Goal: Task Accomplishment & Management: Complete application form

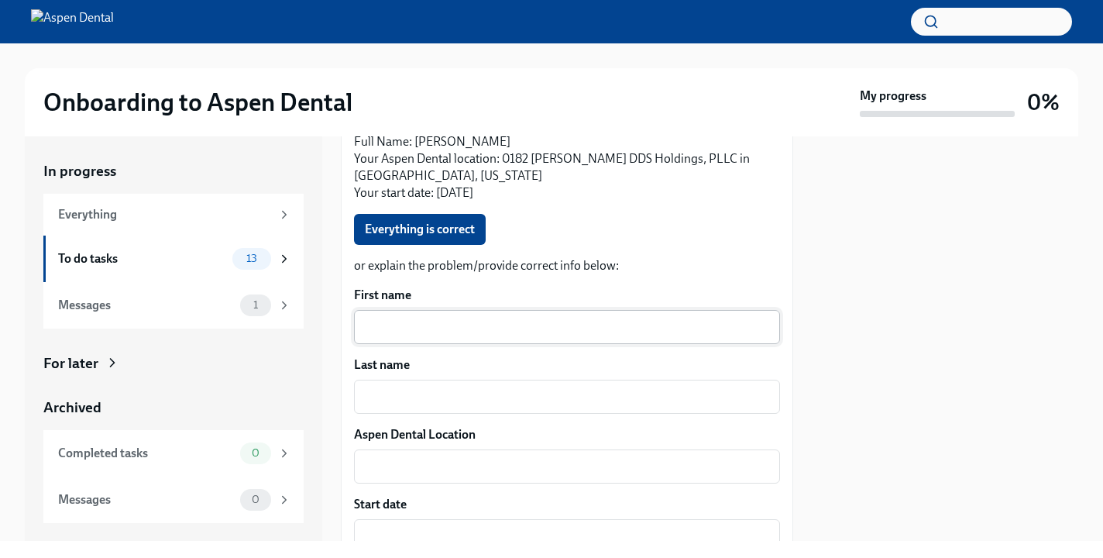
scroll to position [242, 0]
click at [486, 334] on textarea "First name" at bounding box center [566, 325] width 407 height 19
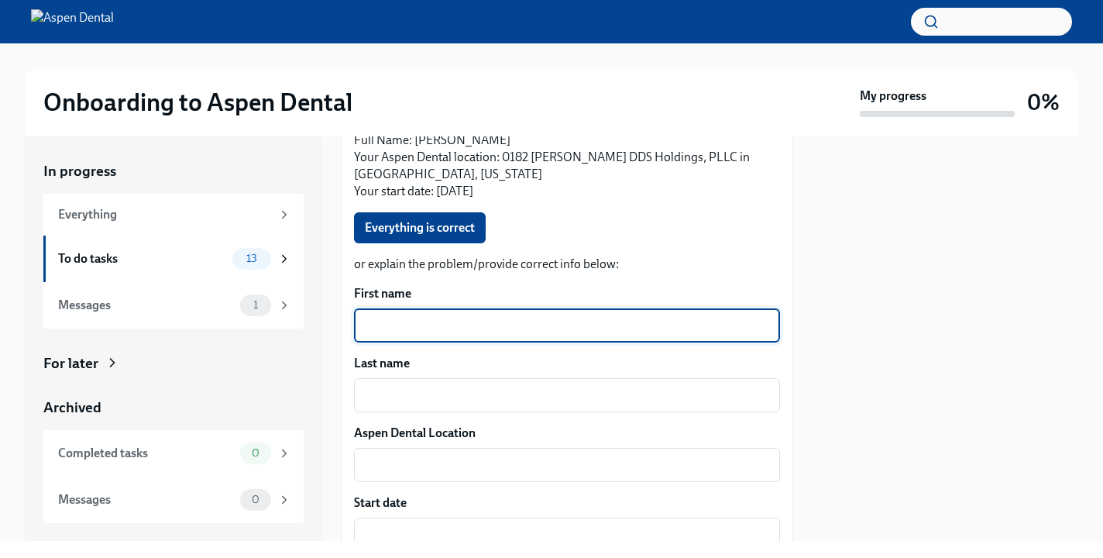
type textarea "V"
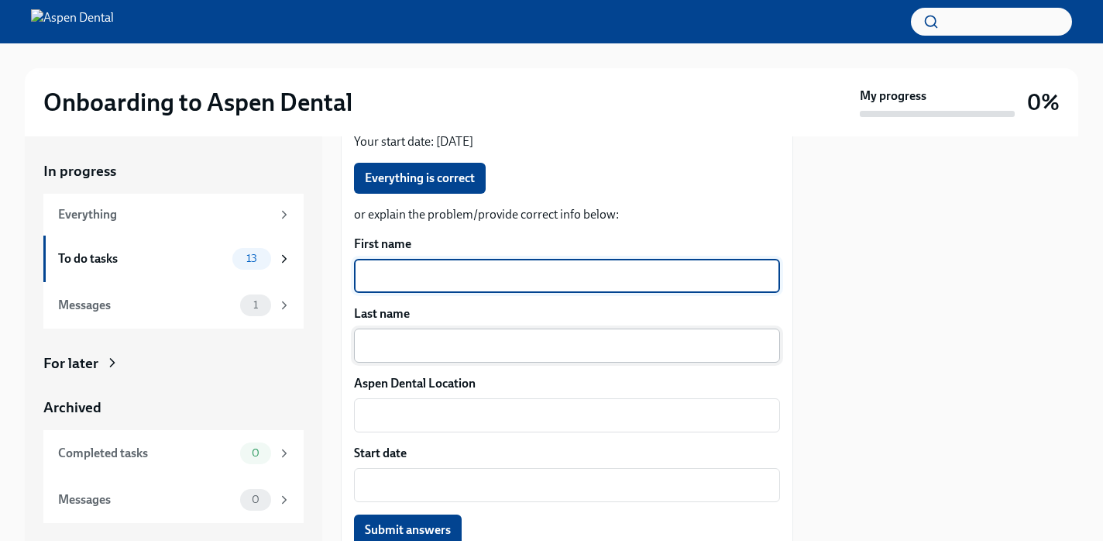
scroll to position [422, 0]
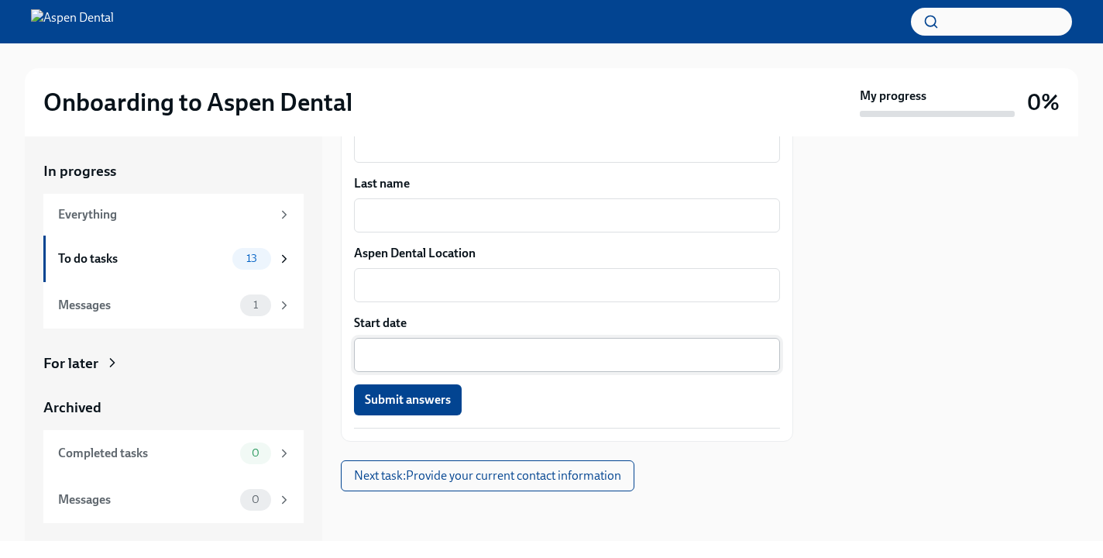
click at [481, 368] on div "x ​" at bounding box center [567, 355] width 426 height 34
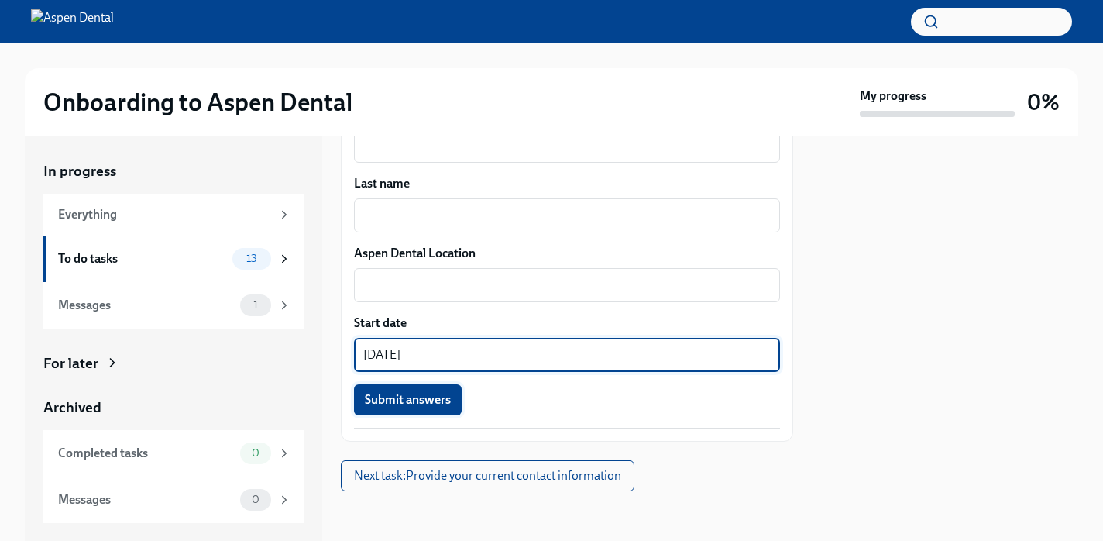
type textarea "[DATE]"
click at [441, 401] on span "Submit answers" at bounding box center [408, 399] width 86 height 15
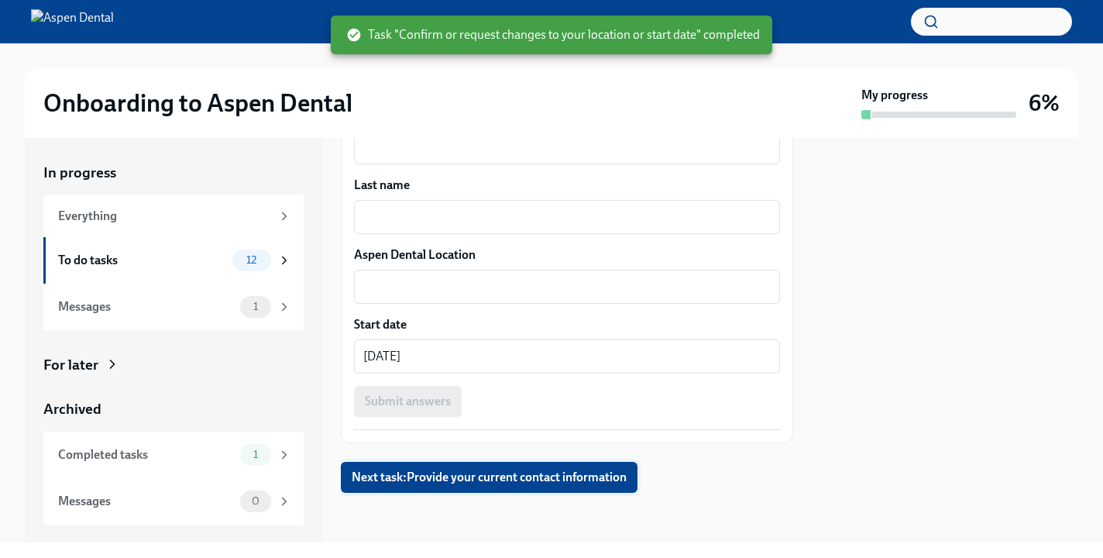
click at [519, 471] on span "Next task : Provide your current contact information" at bounding box center [489, 476] width 275 height 15
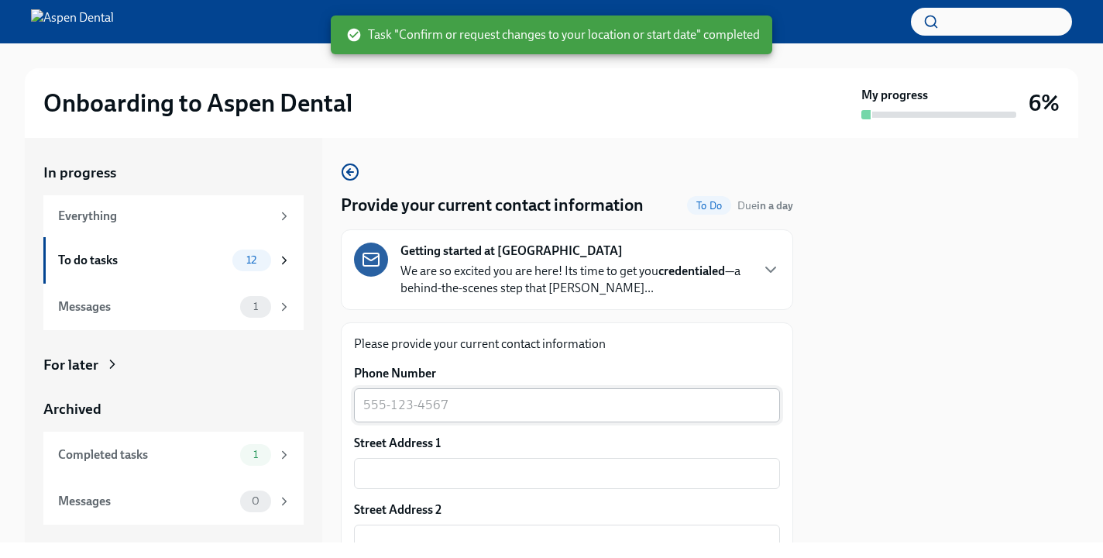
scroll to position [43, 0]
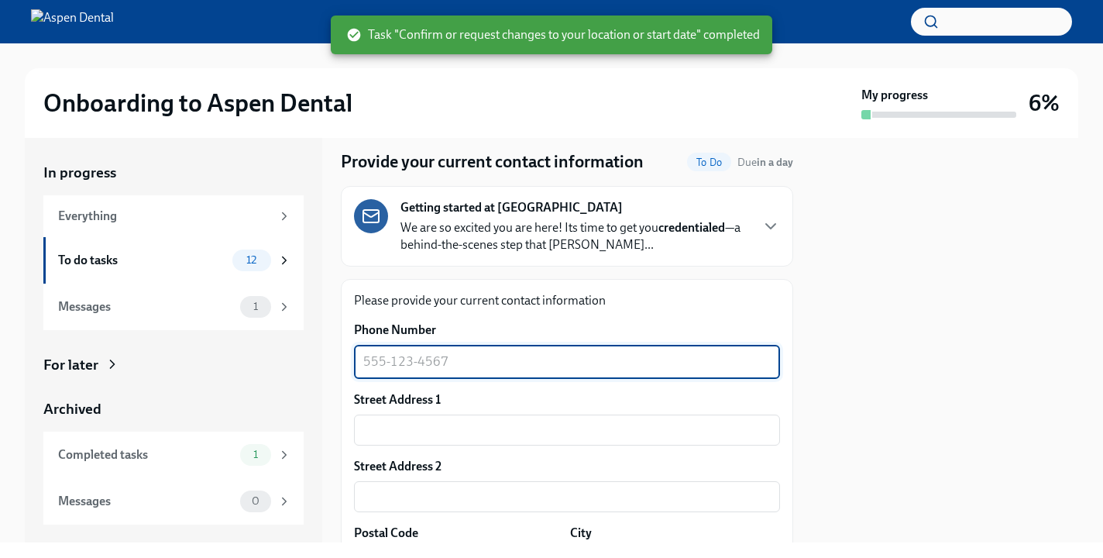
click at [536, 354] on textarea "Phone Number" at bounding box center [566, 361] width 407 height 19
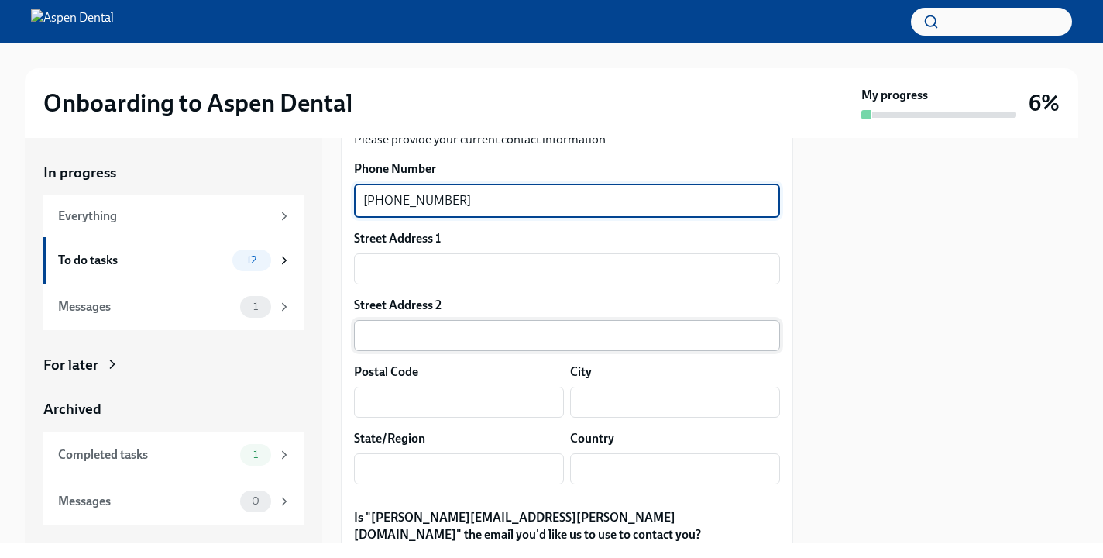
scroll to position [210, 0]
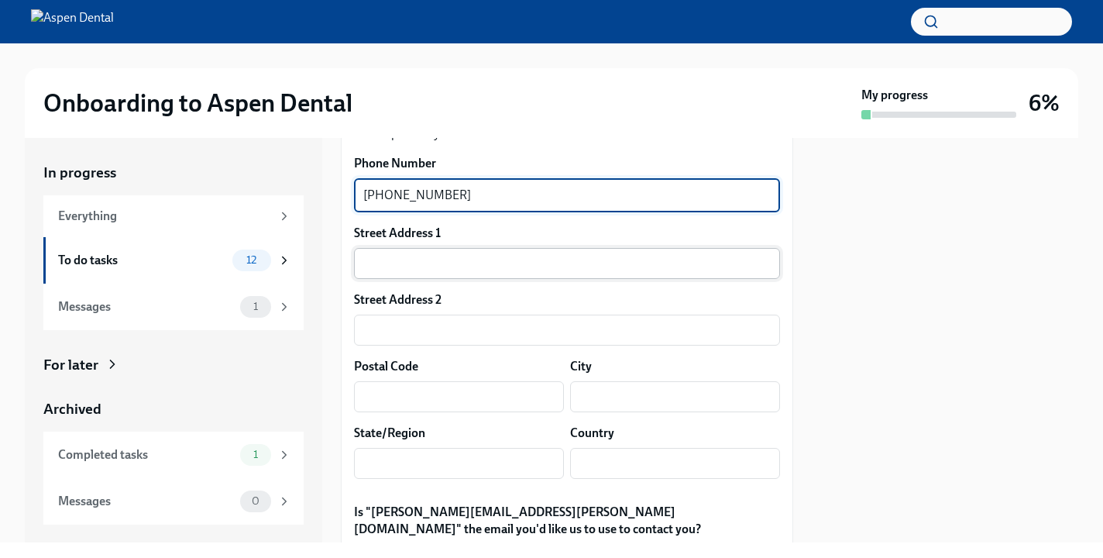
type textarea "[PHONE_NUMBER]"
click at [479, 269] on input "text" at bounding box center [567, 263] width 426 height 31
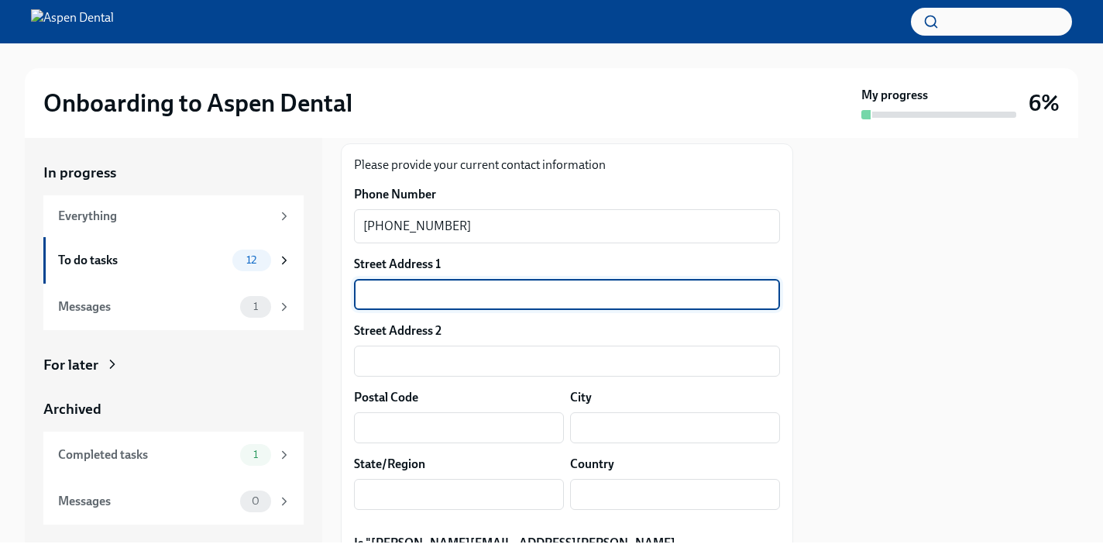
scroll to position [182, 0]
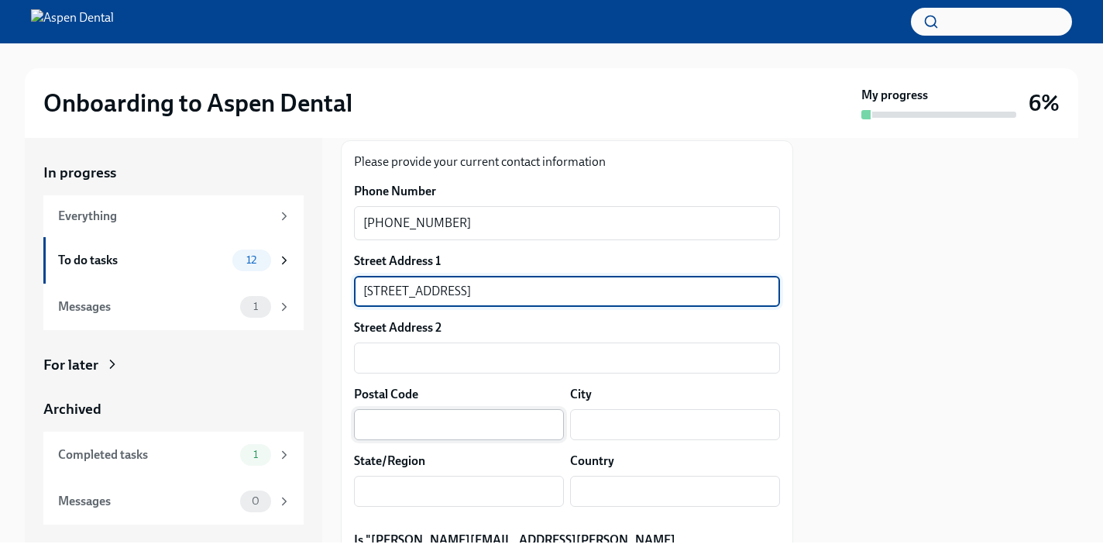
type input "[STREET_ADDRESS]"
click at [461, 418] on input "text" at bounding box center [459, 424] width 210 height 31
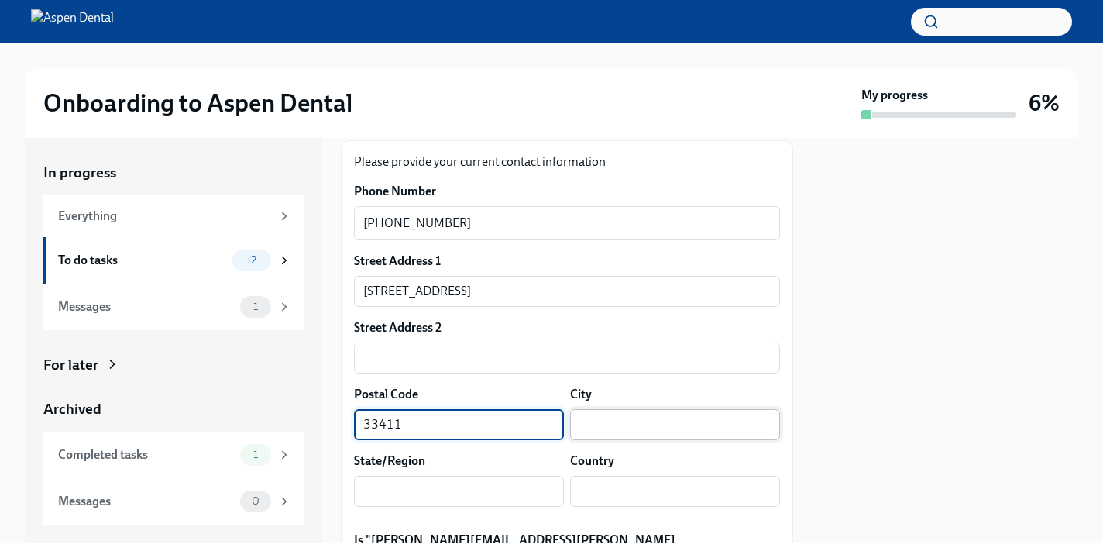
type input "33411"
click at [611, 432] on input "text" at bounding box center [675, 424] width 210 height 31
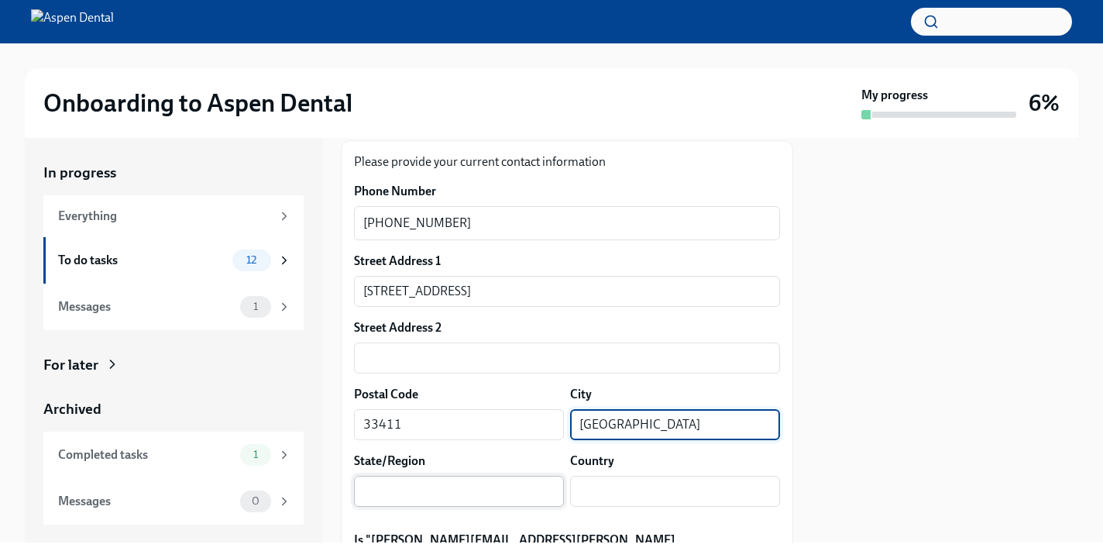
type input "[GEOGRAPHIC_DATA]"
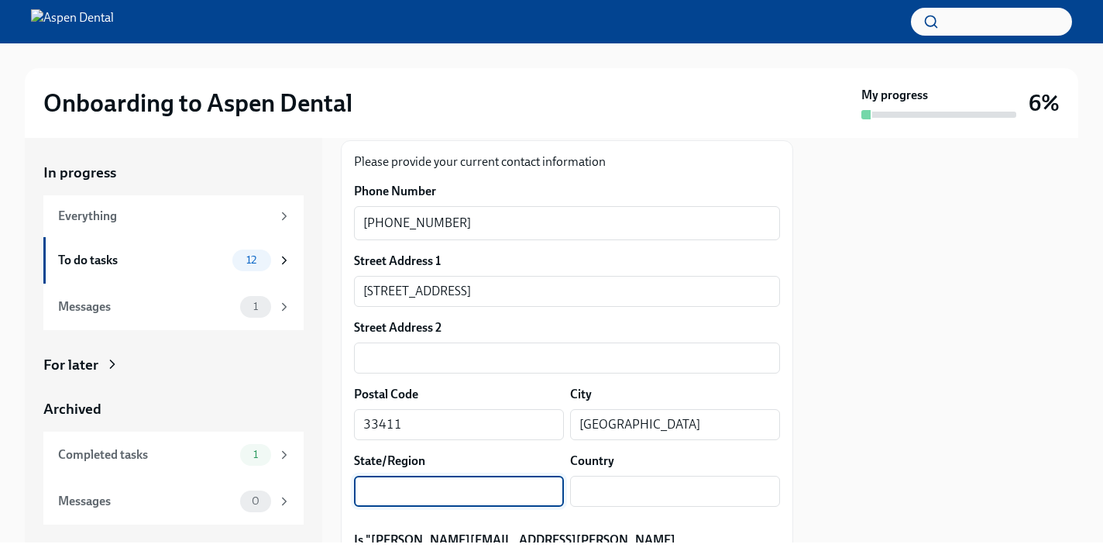
click at [528, 487] on input "text" at bounding box center [459, 490] width 210 height 31
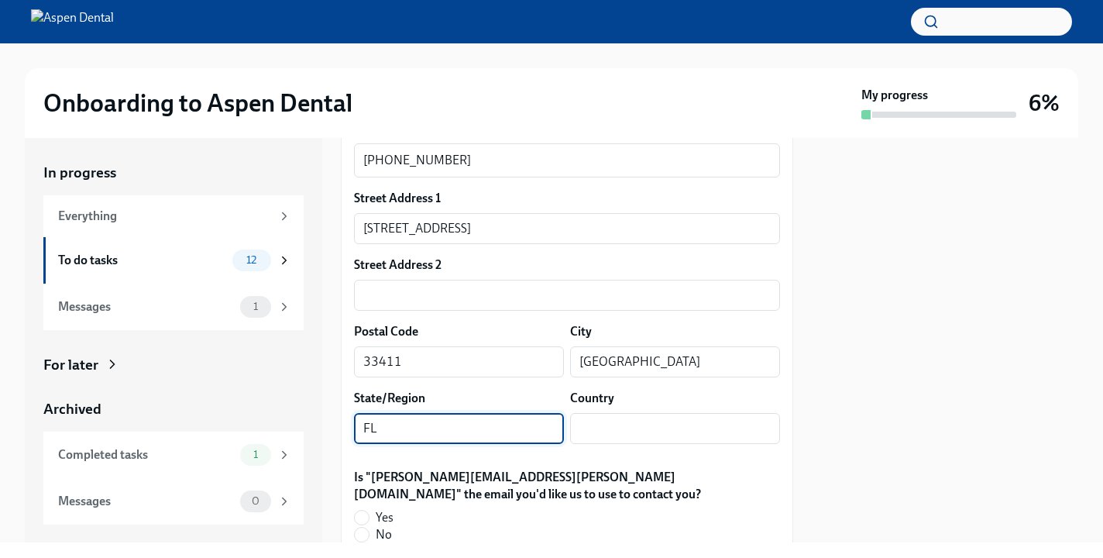
scroll to position [289, 0]
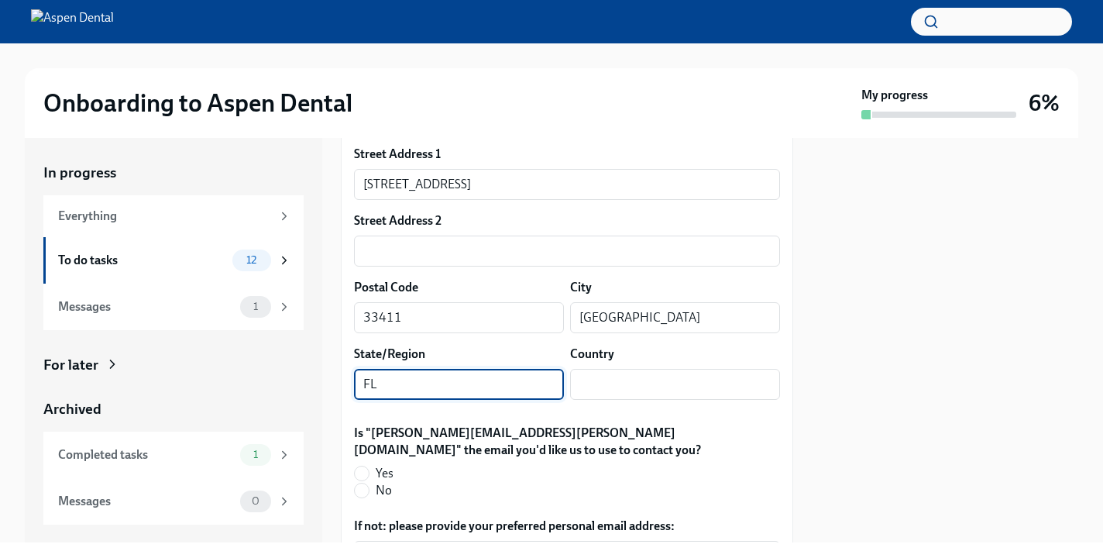
type input "FL"
click at [635, 360] on div "Country" at bounding box center [675, 353] width 210 height 17
click at [630, 400] on div "Street Address [GEOGRAPHIC_DATA][STREET_ADDRESS] Address 2 ​ Postal Code [GEOGR…" at bounding box center [567, 279] width 426 height 266
click at [620, 396] on input "text" at bounding box center [675, 384] width 210 height 31
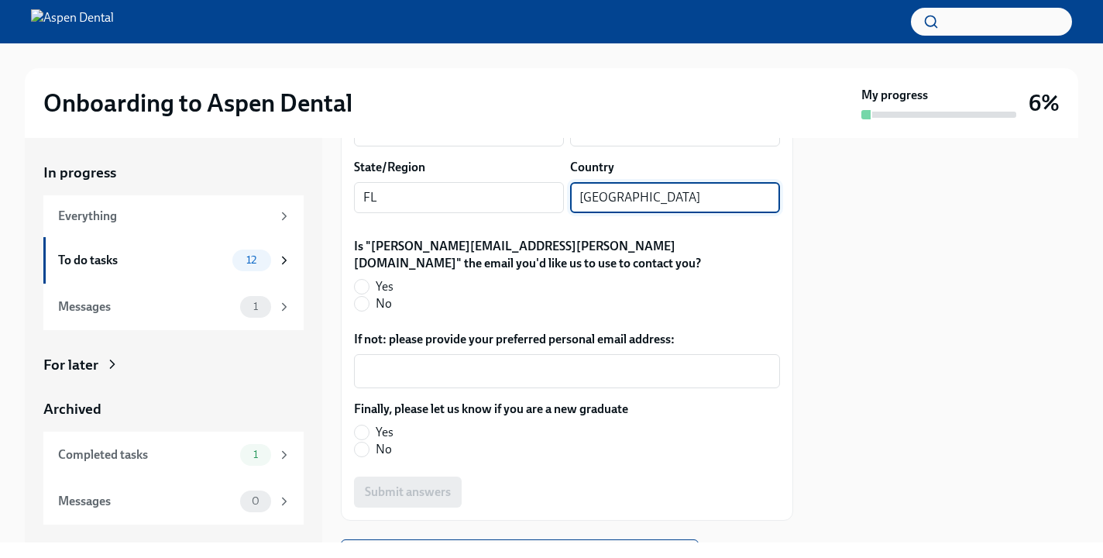
scroll to position [490, 0]
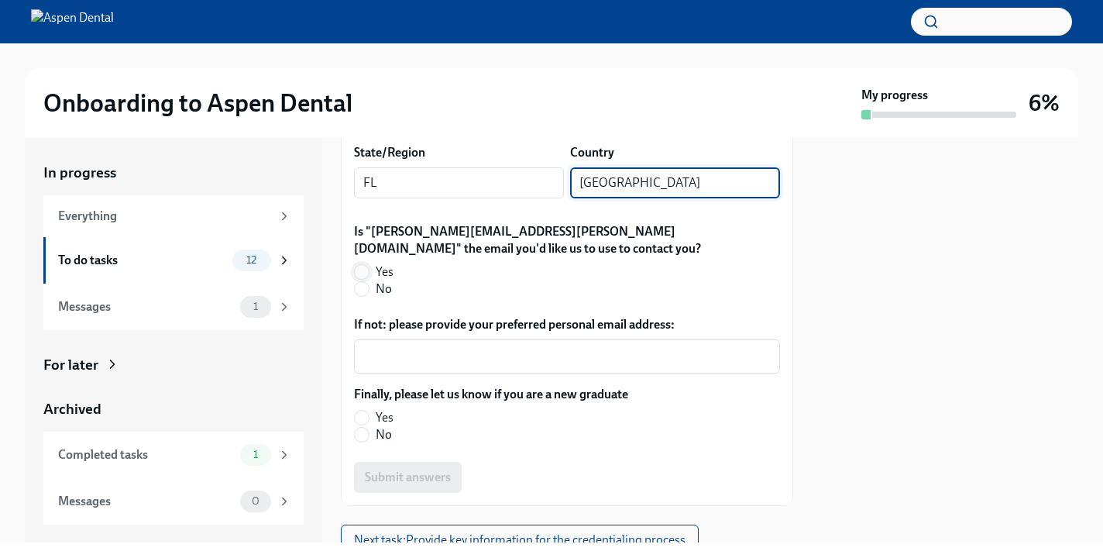
type input "[GEOGRAPHIC_DATA]"
click at [359, 265] on input "Yes" at bounding box center [362, 272] width 14 height 14
radio input "true"
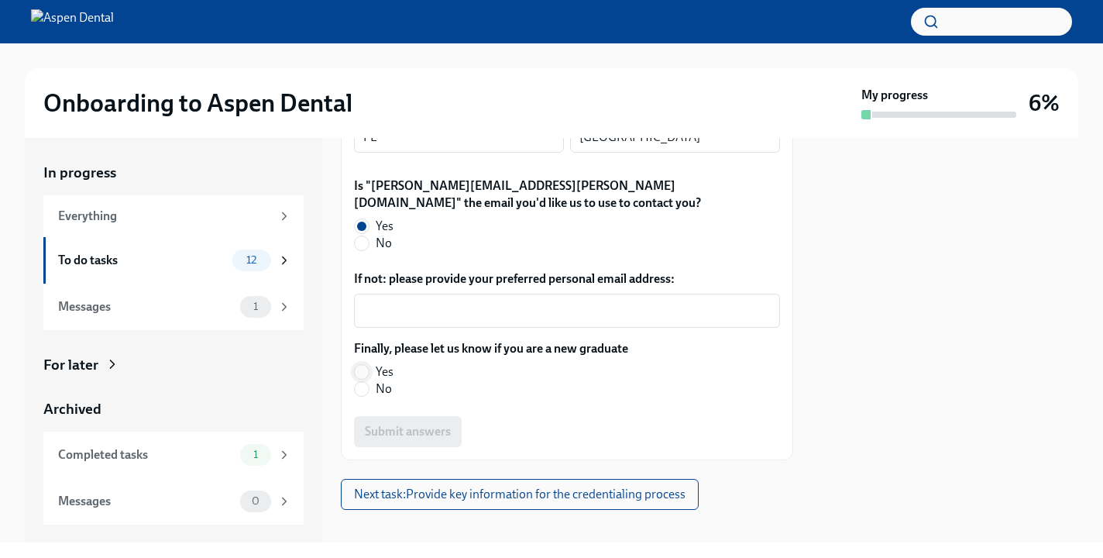
click at [366, 365] on input "Yes" at bounding box center [362, 372] width 14 height 14
radio input "true"
click at [441, 424] on span "Submit answers" at bounding box center [408, 431] width 86 height 15
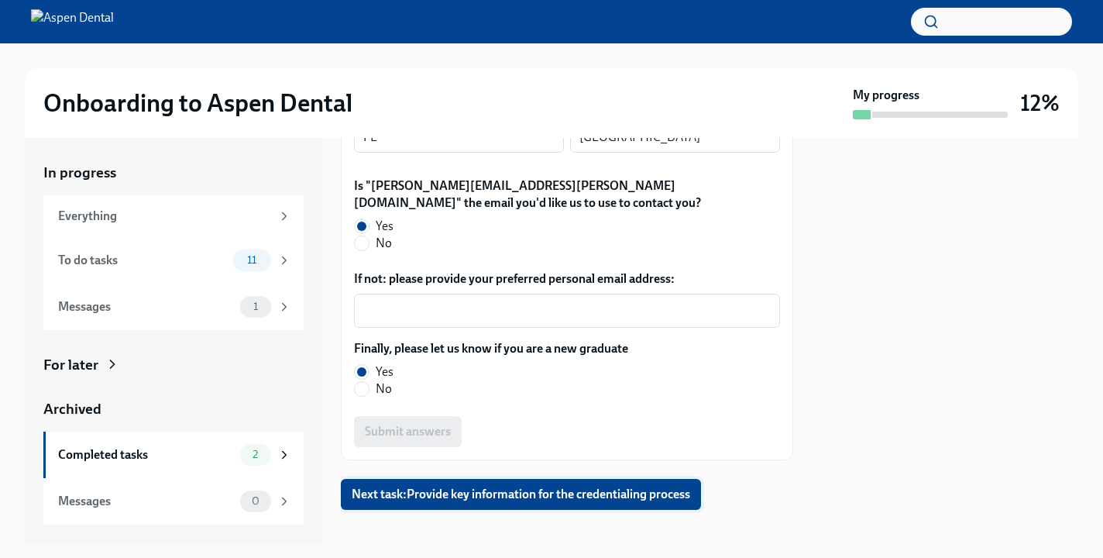
click at [583, 486] on span "Next task : Provide key information for the credentialing process" at bounding box center [521, 493] width 338 height 15
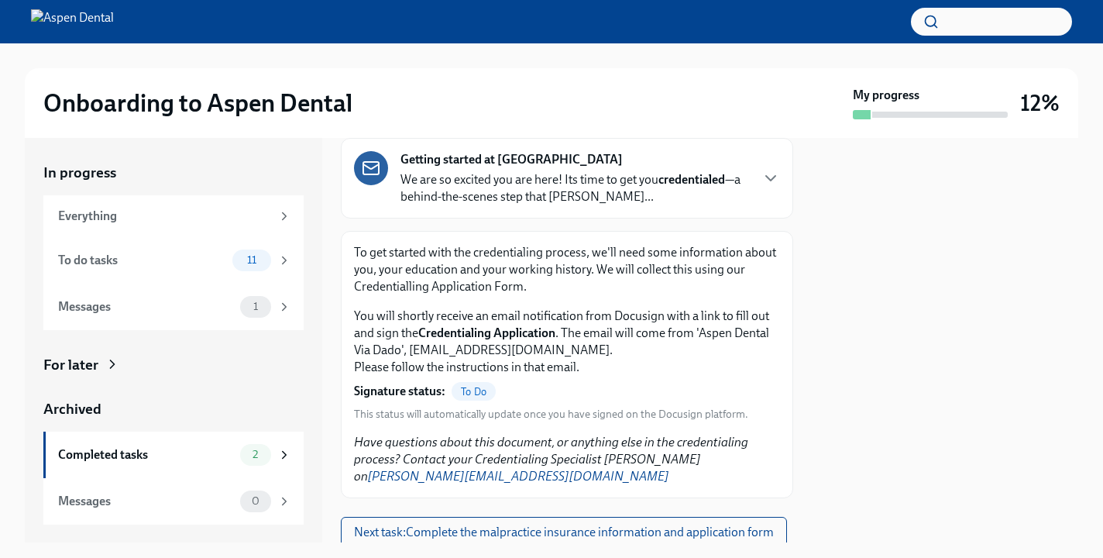
scroll to position [170, 0]
